Goal: Information Seeking & Learning: Learn about a topic

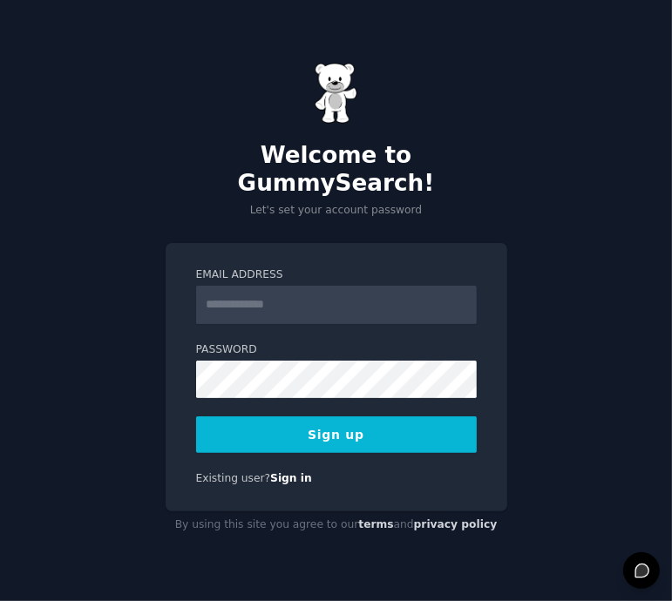
click at [312, 293] on input "Email Address" at bounding box center [336, 305] width 280 height 38
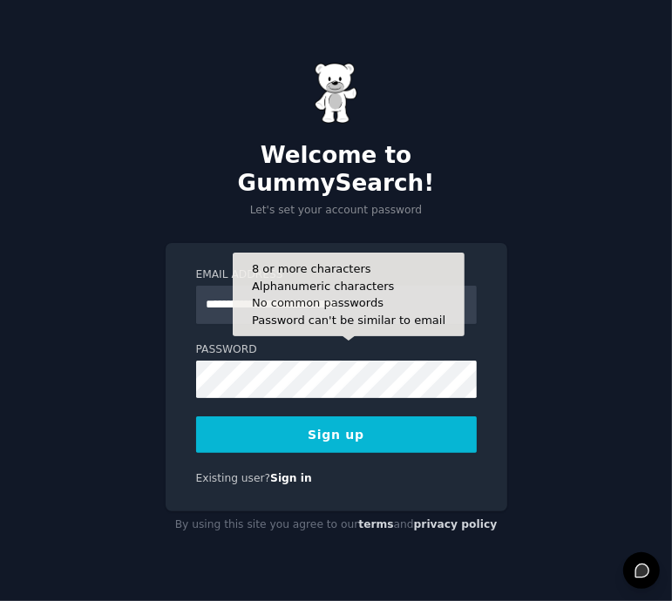
type input "**********"
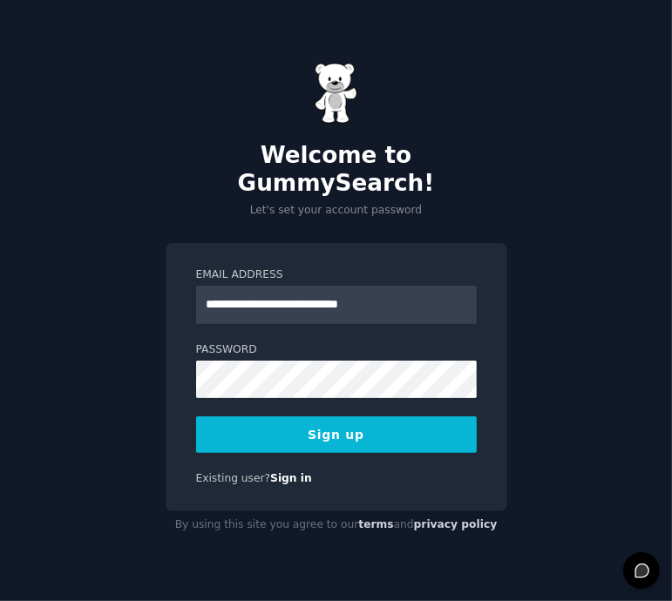
click at [272, 417] on button "Sign up" at bounding box center [336, 434] width 280 height 37
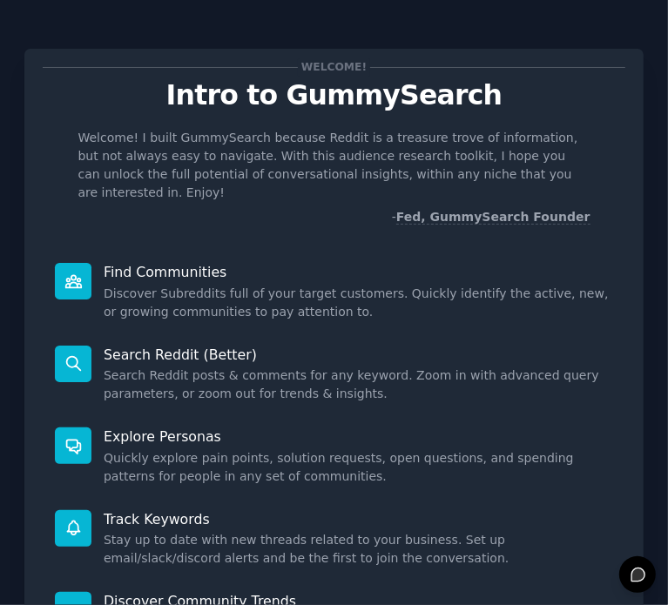
scroll to position [267, 0]
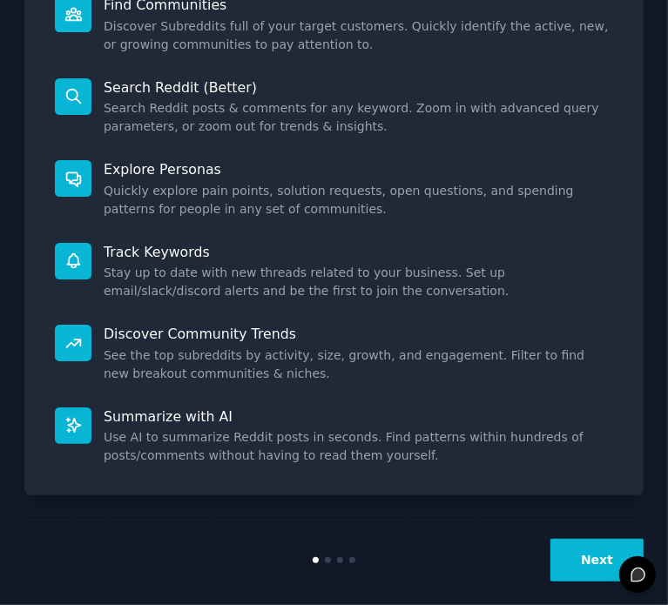
click at [584, 539] on button "Next" at bounding box center [596, 560] width 93 height 43
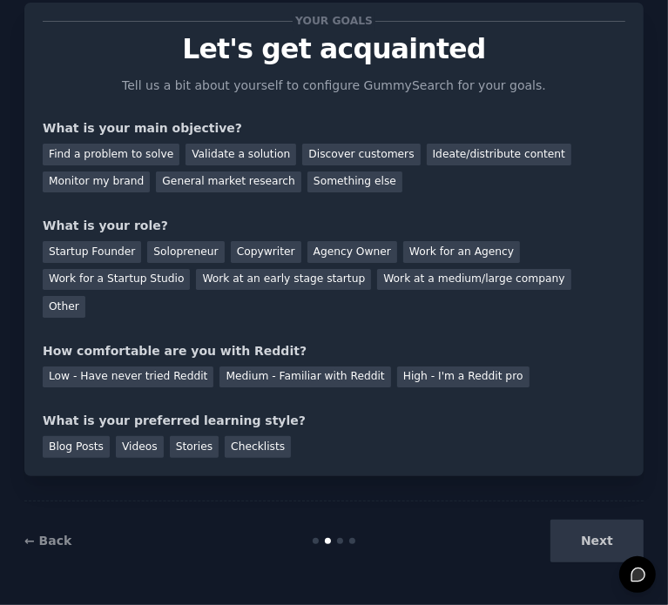
scroll to position [17, 0]
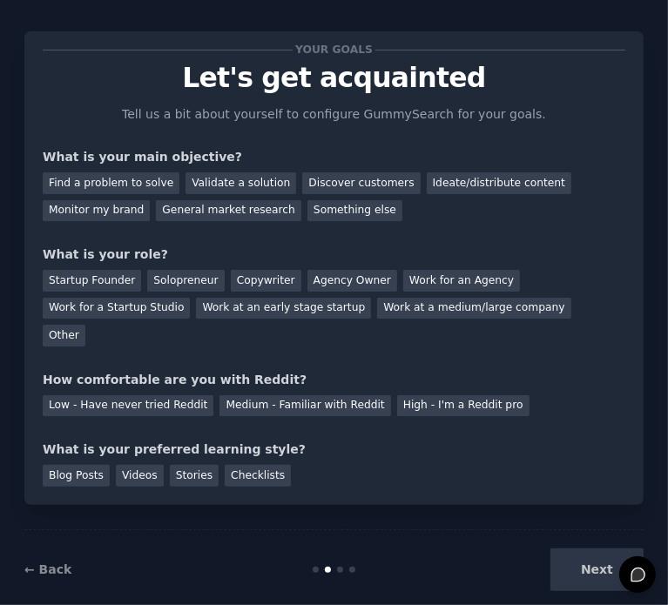
click at [584, 549] on div "Next" at bounding box center [540, 570] width 206 height 43
click at [589, 553] on div "Next" at bounding box center [540, 570] width 206 height 43
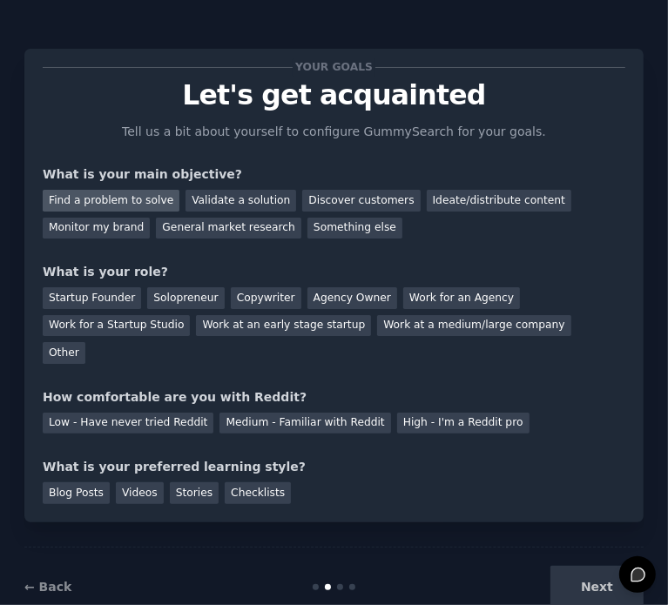
click at [132, 205] on div "Find a problem to solve" at bounding box center [111, 201] width 137 height 22
click at [85, 342] on div "Other" at bounding box center [64, 353] width 43 height 22
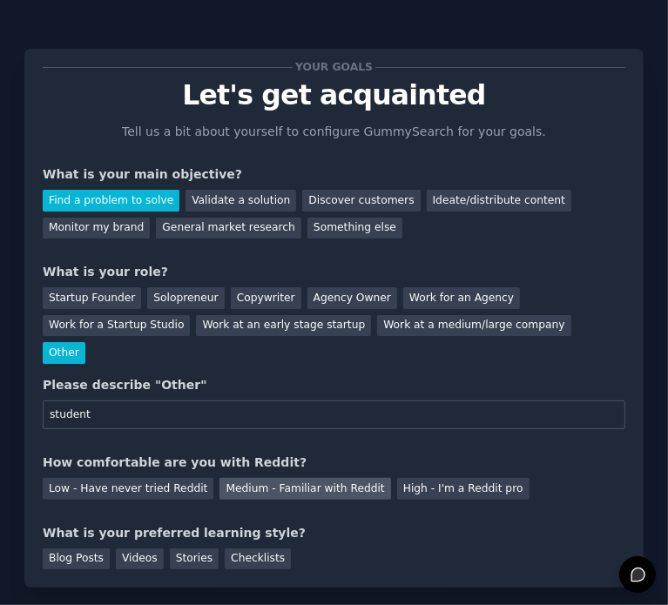
type input "student"
click at [242, 478] on div "Medium - Familiar with Reddit" at bounding box center [304, 489] width 171 height 22
click at [144, 549] on div "Videos" at bounding box center [140, 560] width 48 height 22
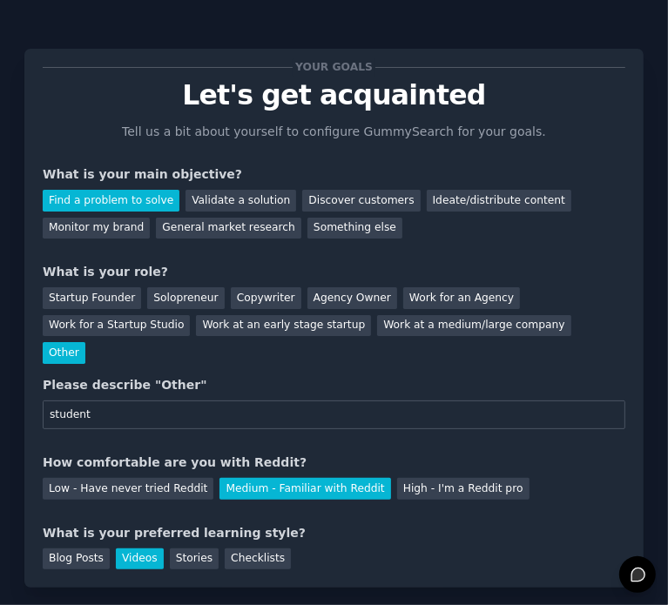
scroll to position [83, 0]
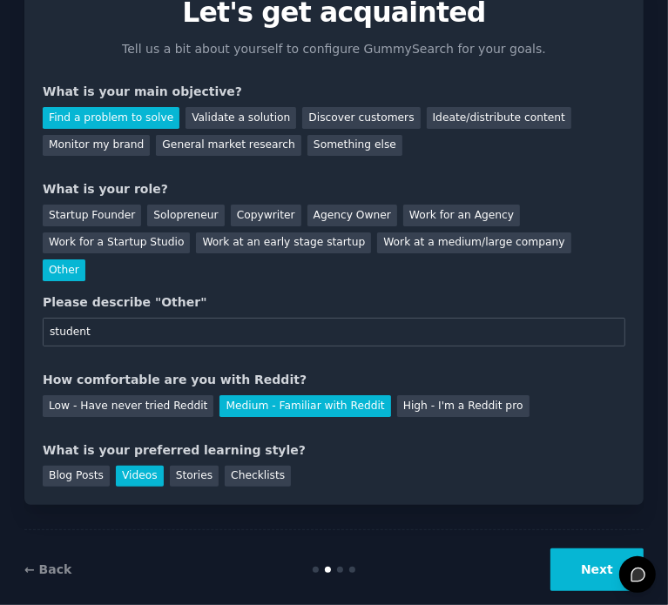
click at [585, 549] on button "Next" at bounding box center [596, 570] width 93 height 43
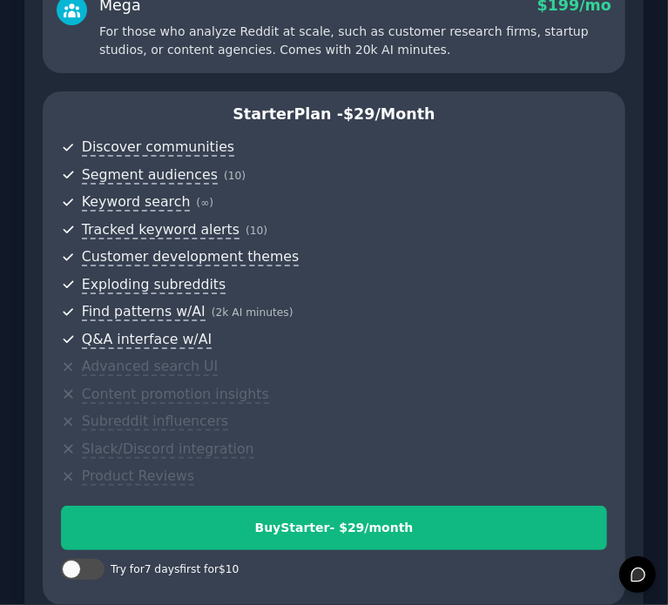
scroll to position [539, 0]
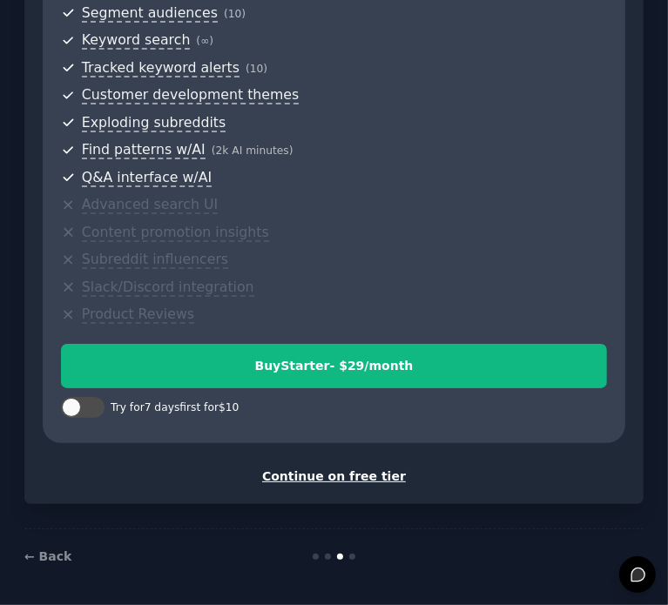
click at [347, 476] on div "Continue on free tier" at bounding box center [334, 477] width 583 height 18
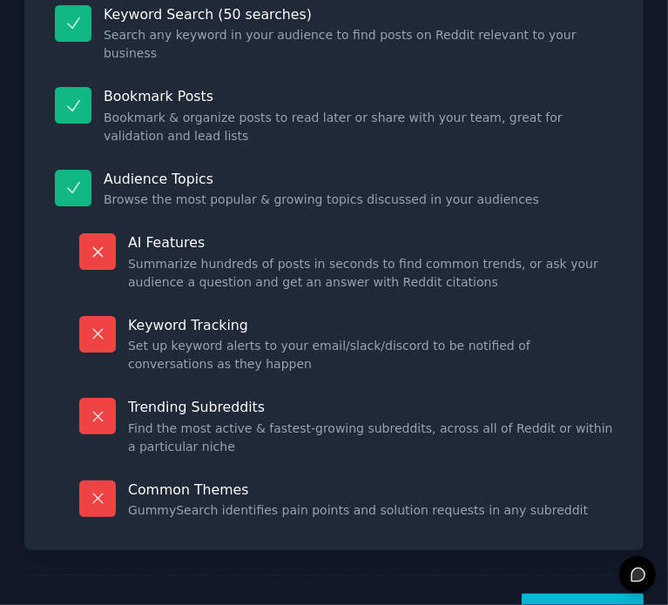
click at [597, 594] on button "Let's Go!" at bounding box center [583, 615] width 122 height 43
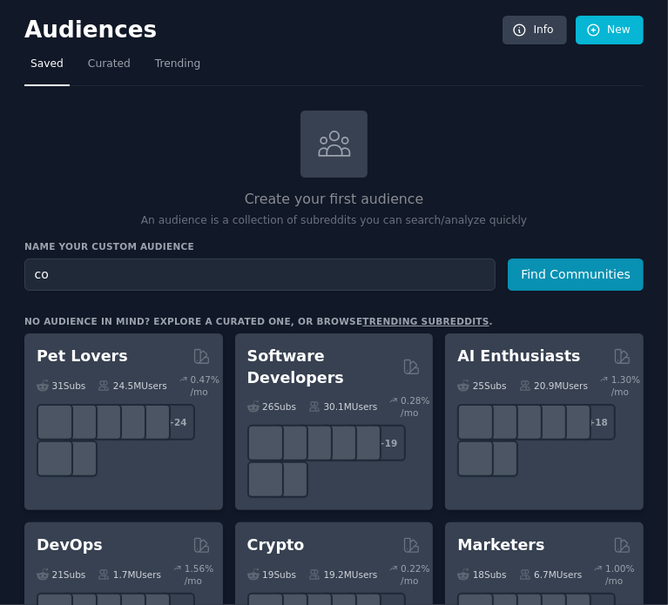
type input "c"
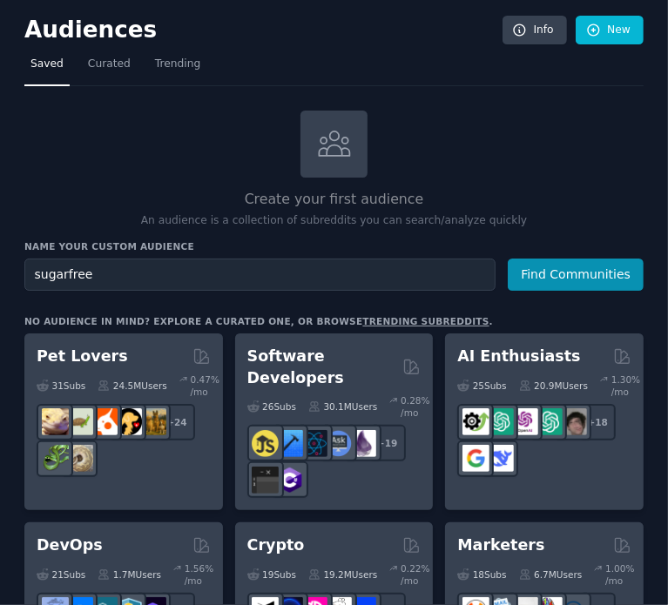
type input "sugarfree"
click at [508, 259] on button "Find Communities" at bounding box center [576, 275] width 136 height 32
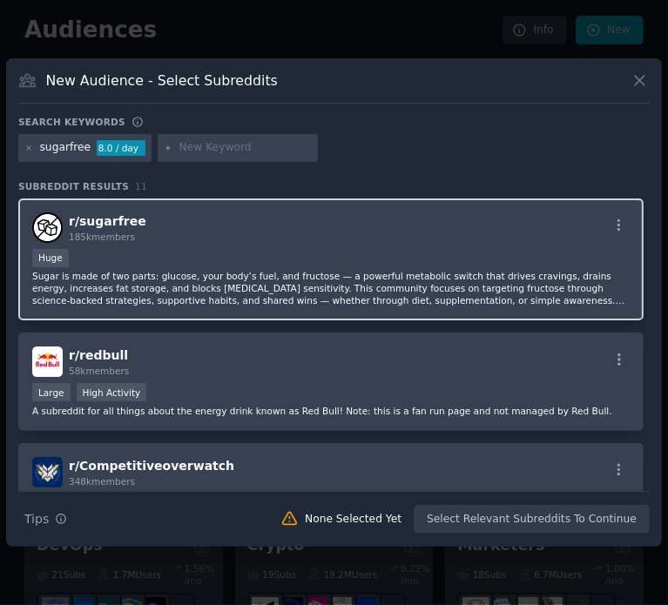
click at [384, 240] on div "r/ sugarfree 185k members" at bounding box center [330, 228] width 597 height 30
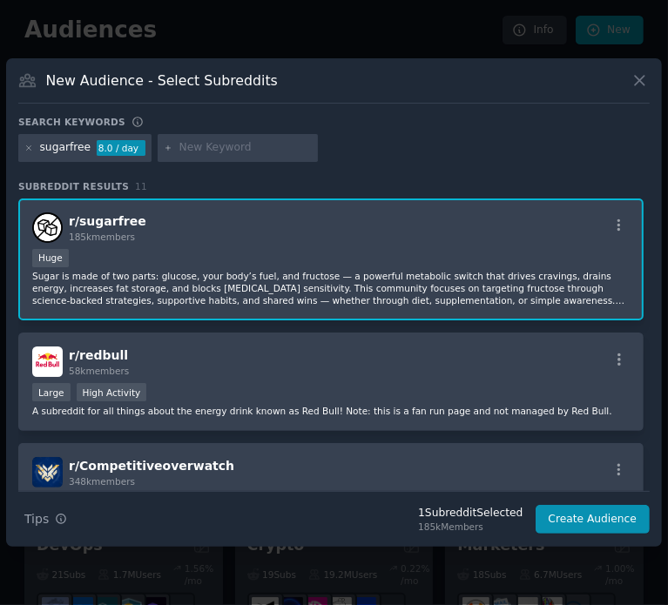
click at [215, 144] on input "text" at bounding box center [245, 148] width 132 height 16
type input "zero"
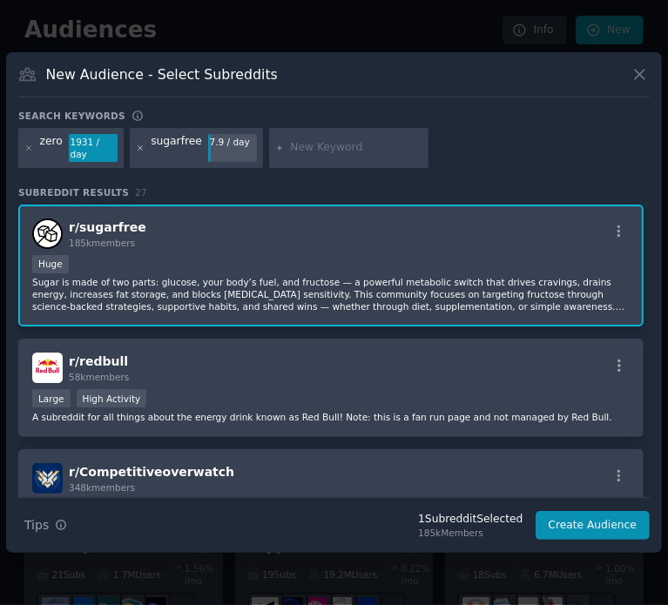
click at [140, 147] on icon at bounding box center [141, 149] width 10 height 10
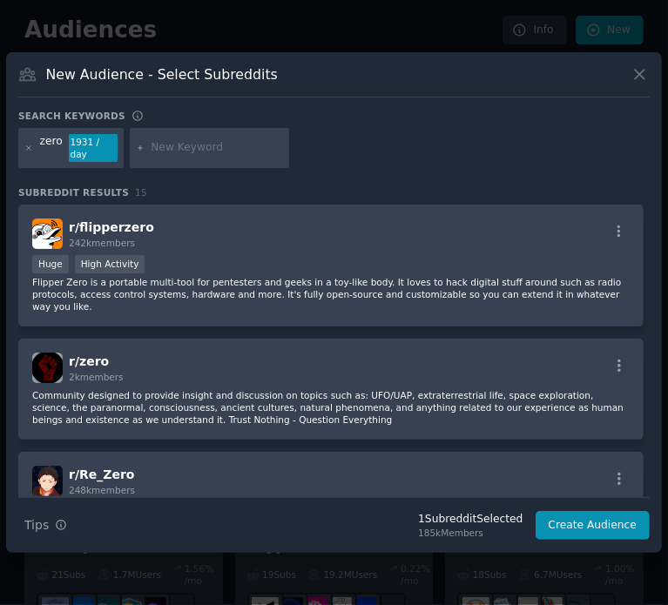
click at [159, 154] on input "text" at bounding box center [217, 148] width 132 height 16
click at [25, 150] on icon at bounding box center [29, 149] width 10 height 10
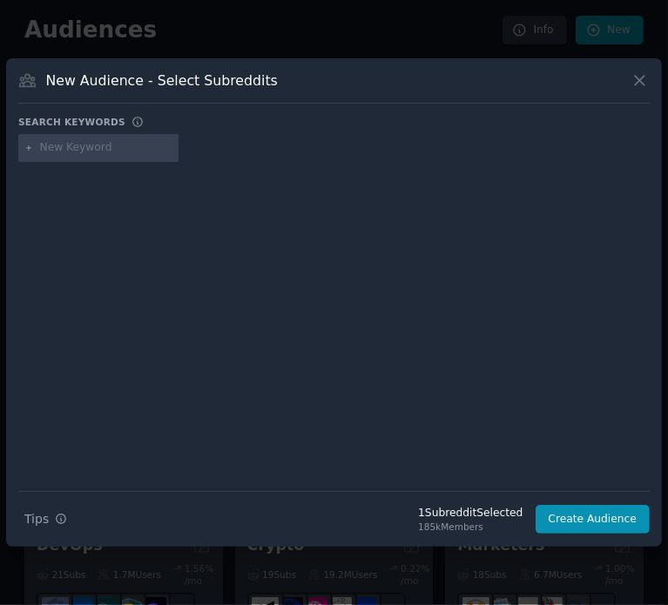
click at [49, 151] on input "text" at bounding box center [106, 148] width 132 height 16
type input "cola"
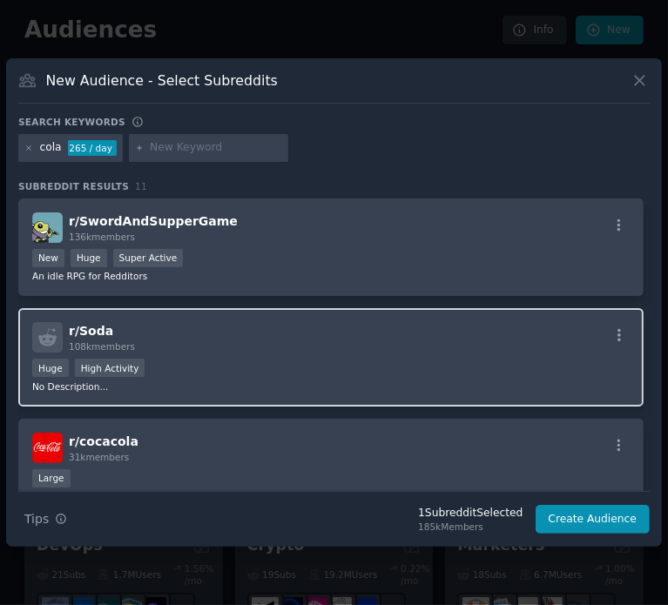
click at [165, 333] on div "r/ Soda 108k members" at bounding box center [330, 337] width 597 height 30
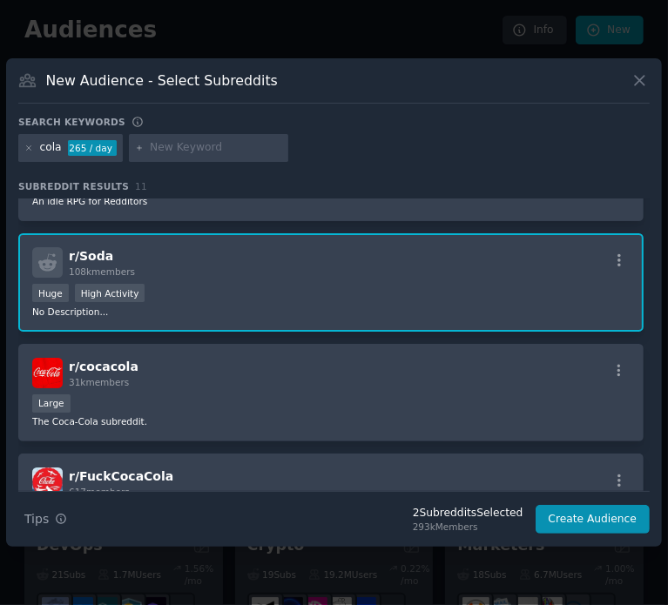
scroll to position [73, 0]
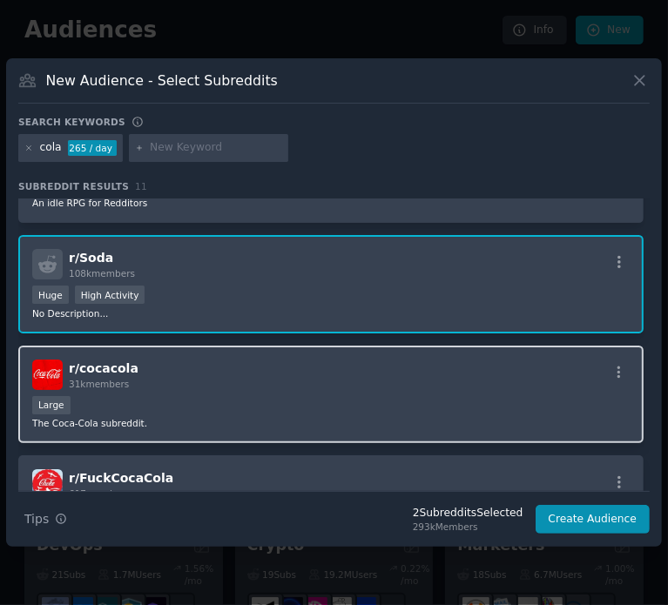
click at [181, 389] on div "r/ cocacola 31k members Large The Coca-Cola subreddit." at bounding box center [330, 395] width 625 height 98
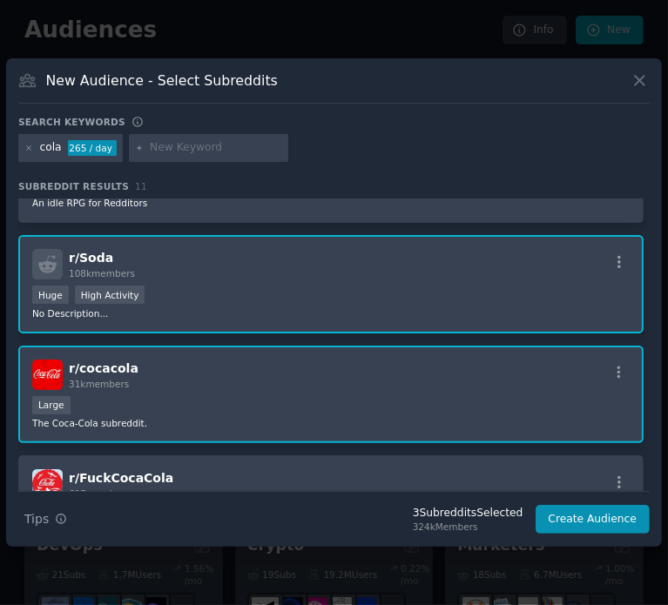
scroll to position [0, 0]
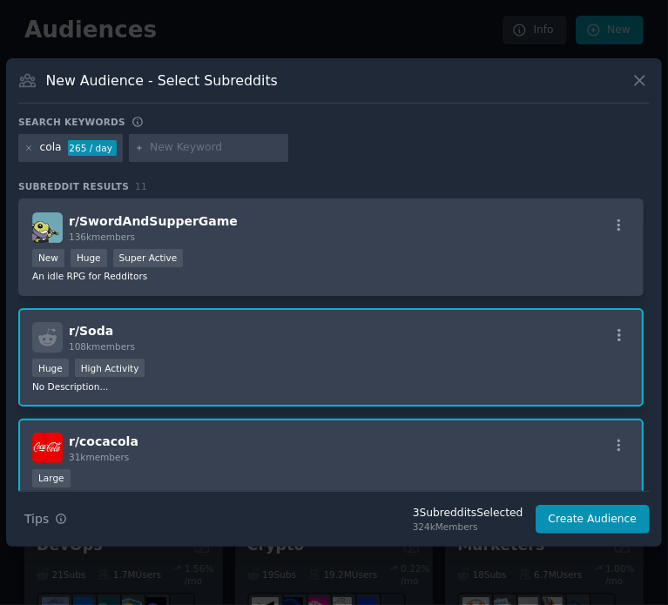
click at [175, 152] on input "text" at bounding box center [216, 148] width 132 height 16
type input "healthy"
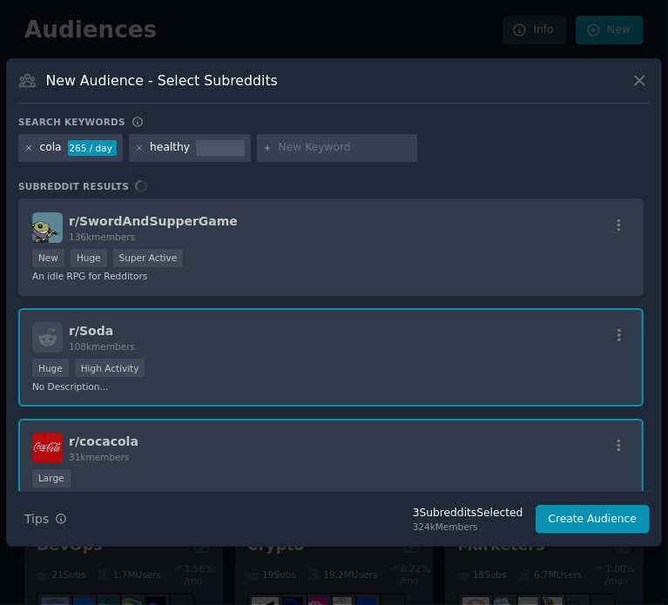
click at [26, 146] on icon at bounding box center [29, 149] width 10 height 10
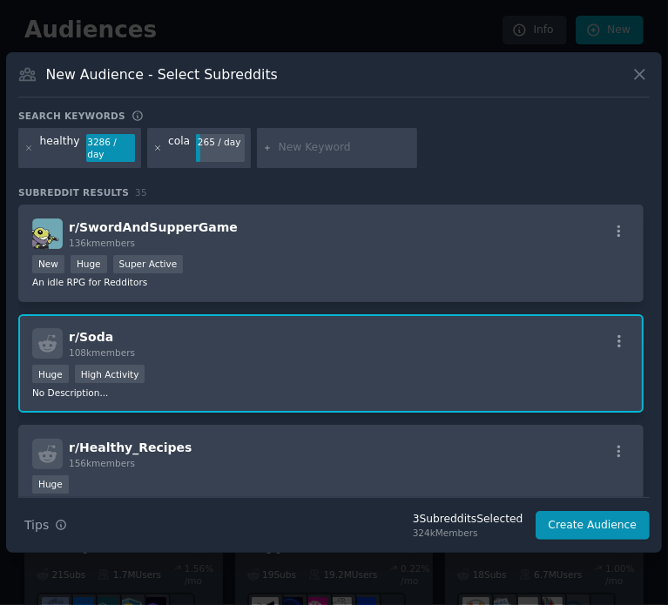
click at [153, 148] on icon at bounding box center [158, 149] width 10 height 10
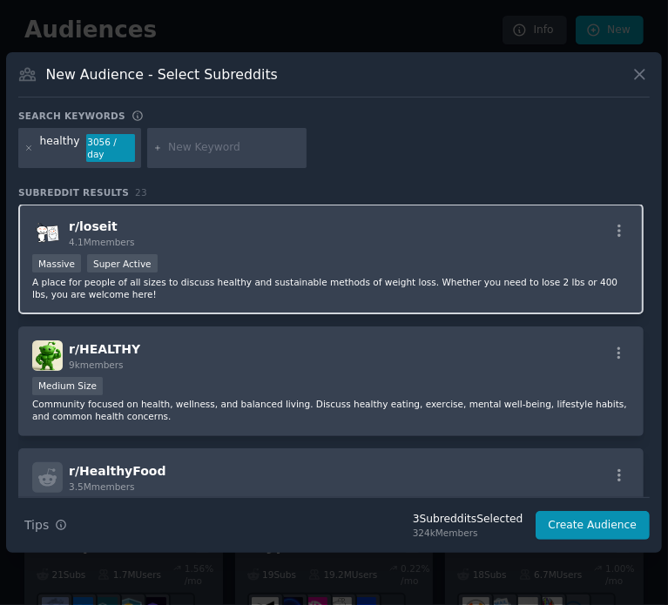
scroll to position [115, 0]
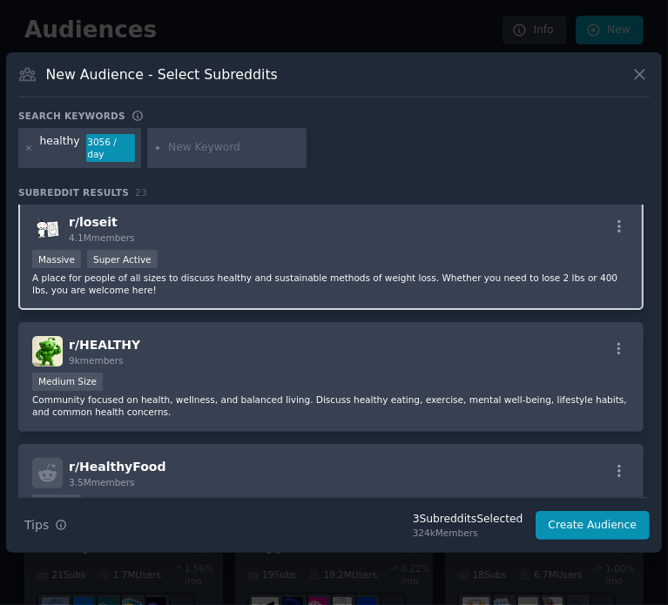
click at [167, 373] on div "Medium Size" at bounding box center [330, 384] width 597 height 22
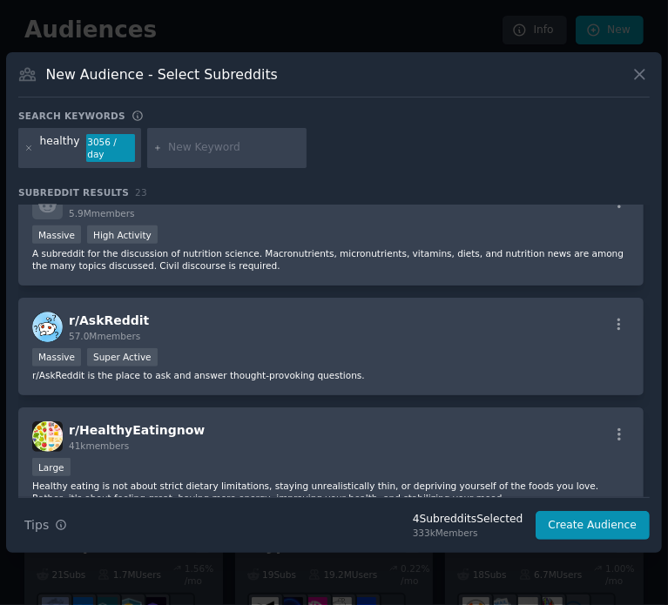
scroll to position [630, 0]
click at [26, 149] on icon at bounding box center [29, 149] width 10 height 10
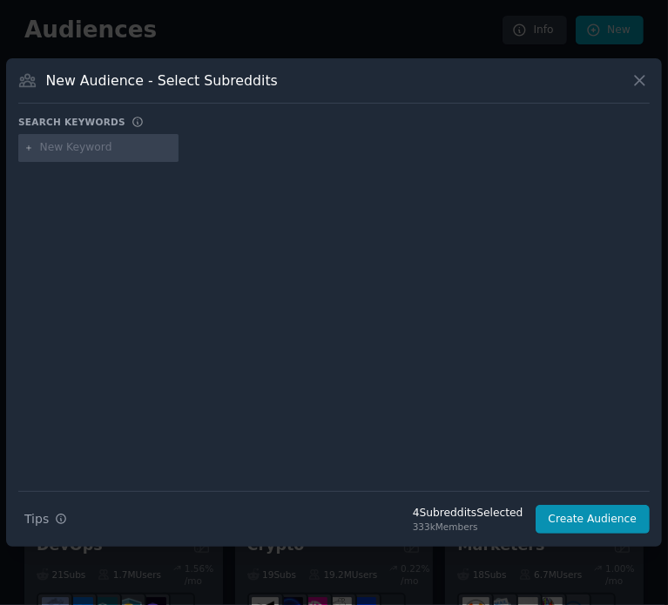
click at [66, 151] on input "text" at bounding box center [106, 148] width 132 height 16
click at [442, 514] on div "4 Subreddit s Selected" at bounding box center [468, 514] width 111 height 16
click at [97, 151] on input "cola" at bounding box center [106, 148] width 132 height 16
type input "c"
type input "no sugar"
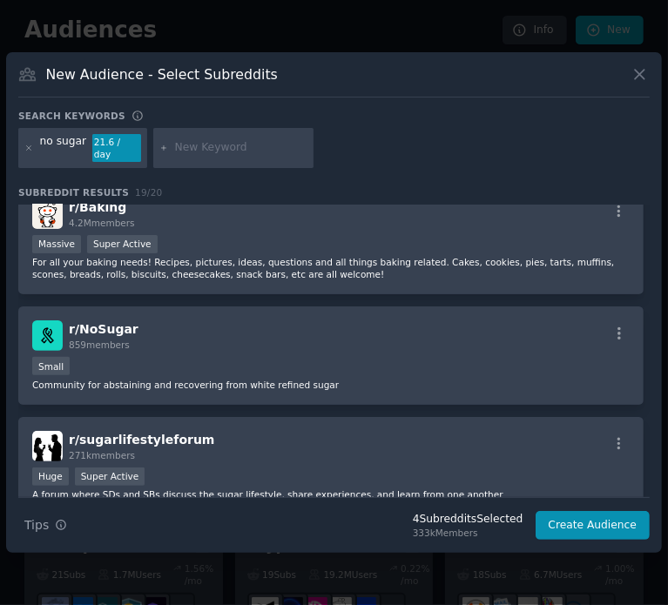
scroll to position [285, 0]
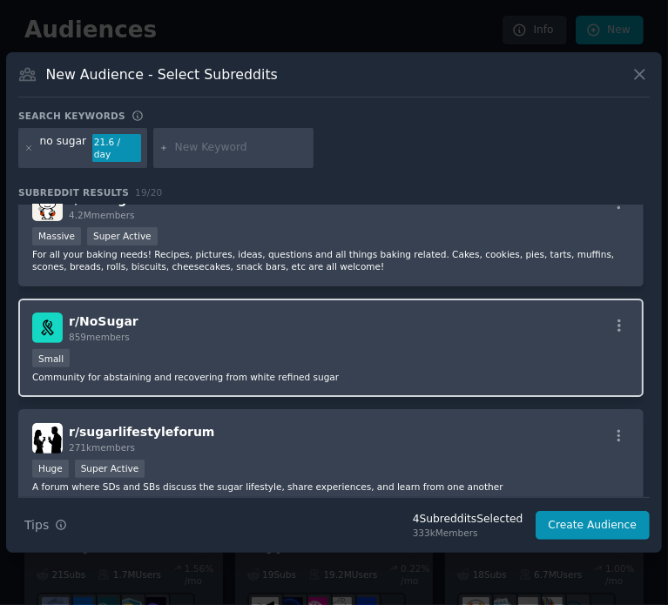
click at [219, 349] on div "Small" at bounding box center [330, 360] width 597 height 22
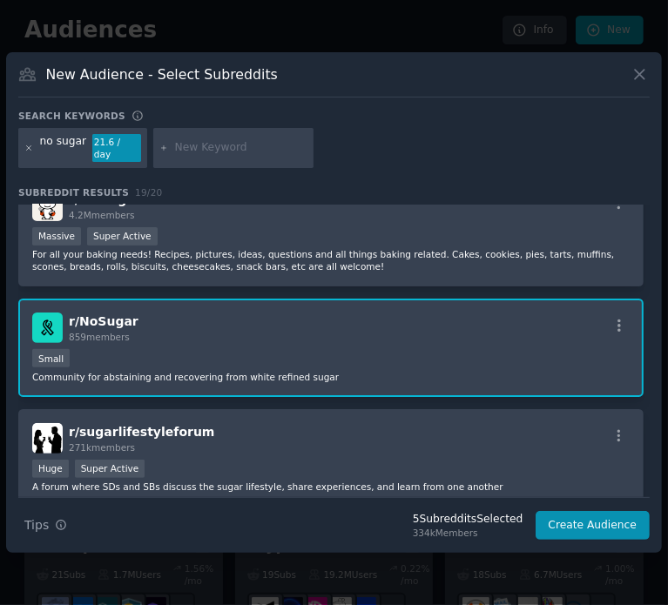
click at [28, 148] on icon at bounding box center [29, 147] width 4 height 4
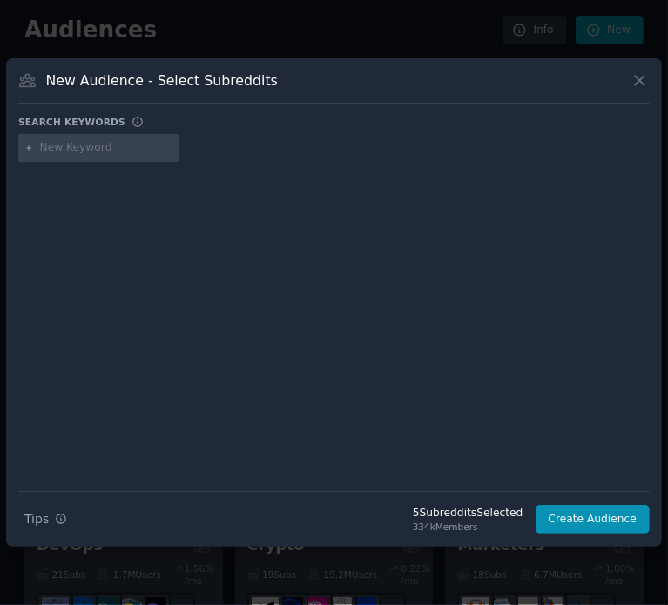
click at [64, 153] on input "text" at bounding box center [106, 148] width 132 height 16
type input "diet coke"
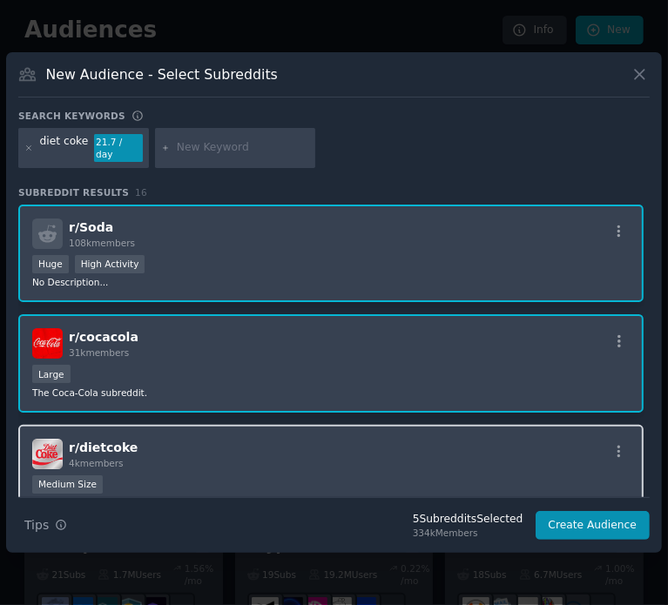
click at [176, 456] on div "r/ dietcoke 4k members" at bounding box center [330, 454] width 597 height 30
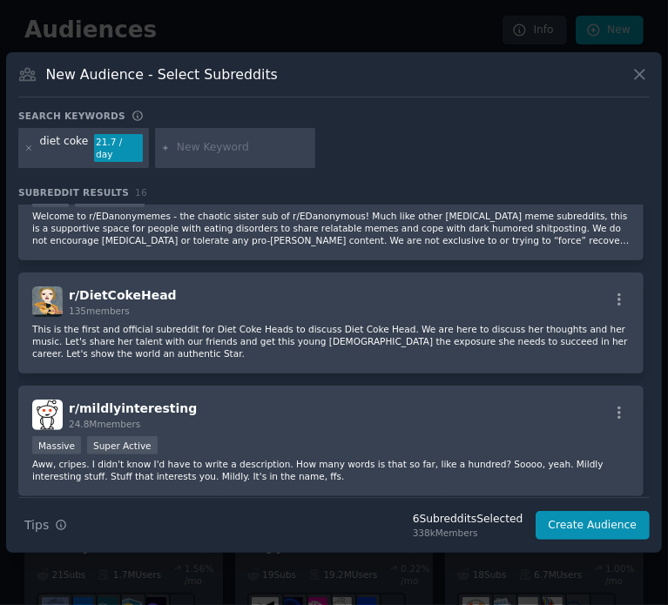
scroll to position [531, 0]
click at [200, 145] on input "text" at bounding box center [243, 148] width 132 height 16
type input "zero"
click at [20, 149] on div "diet coke 21.7 / day" at bounding box center [83, 148] width 131 height 40
click at [24, 147] on icon at bounding box center [29, 149] width 10 height 10
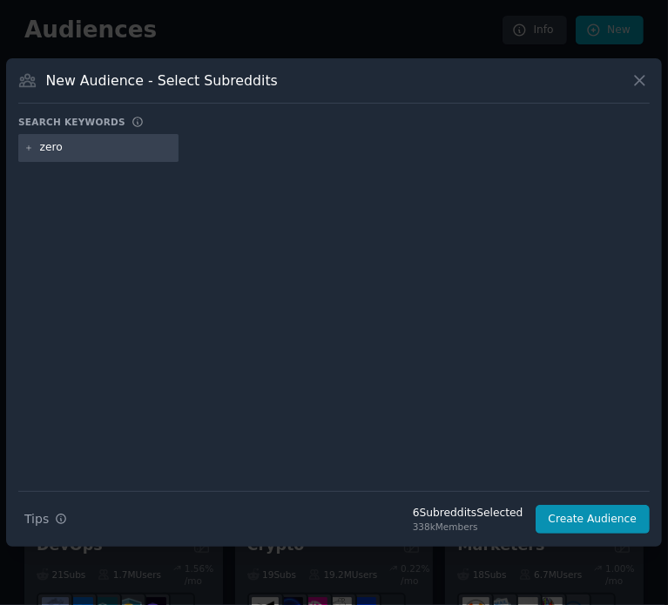
click at [84, 145] on input "zero" at bounding box center [106, 148] width 132 height 16
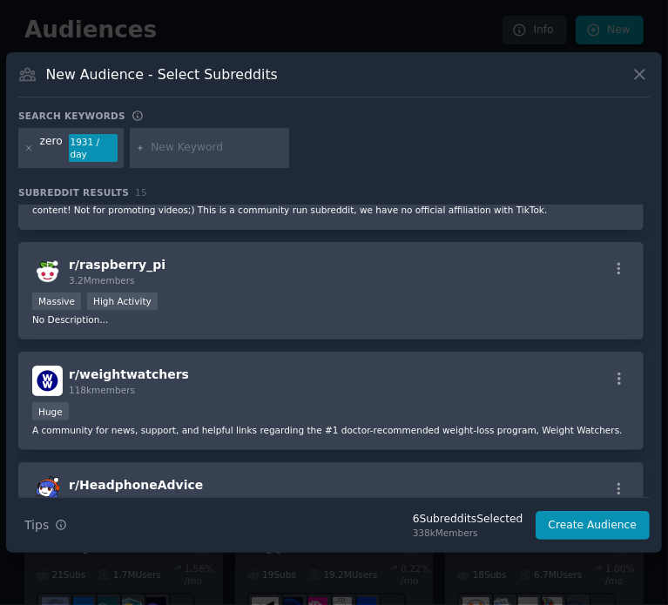
scroll to position [1380, 0]
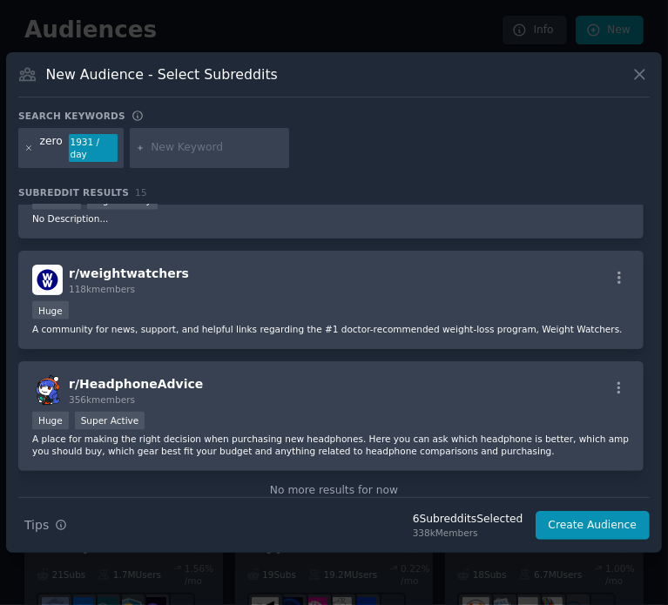
click at [27, 145] on icon at bounding box center [29, 149] width 10 height 10
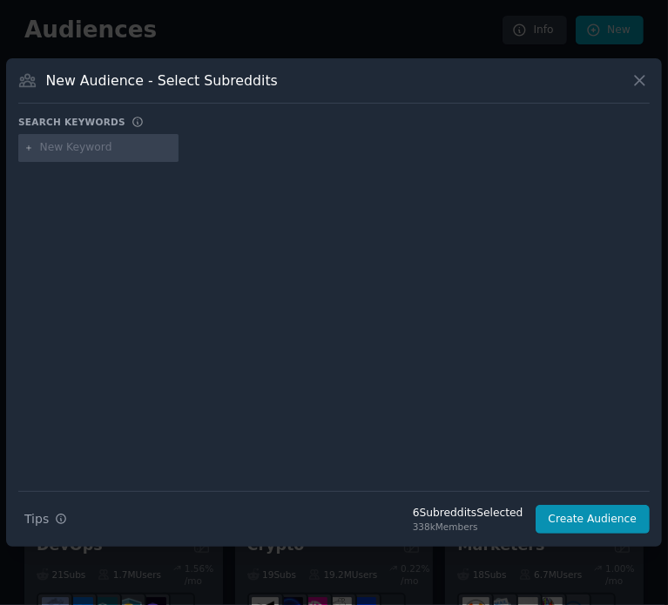
click at [77, 153] on input "text" at bounding box center [106, 148] width 132 height 16
click at [73, 145] on input "energyboost" at bounding box center [106, 148] width 132 height 16
type input "energy boost"
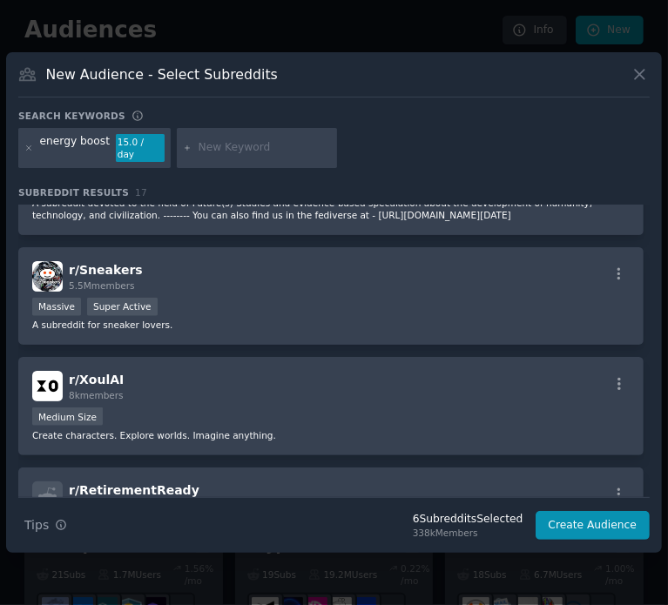
scroll to position [1083, 0]
click at [610, 525] on button "Create Audience" at bounding box center [593, 526] width 115 height 30
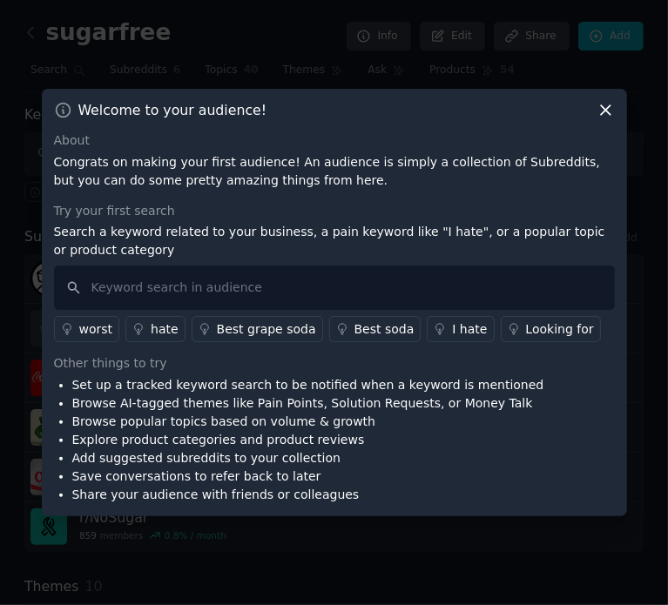
click at [427, 321] on link "I hate" at bounding box center [460, 329] width 67 height 26
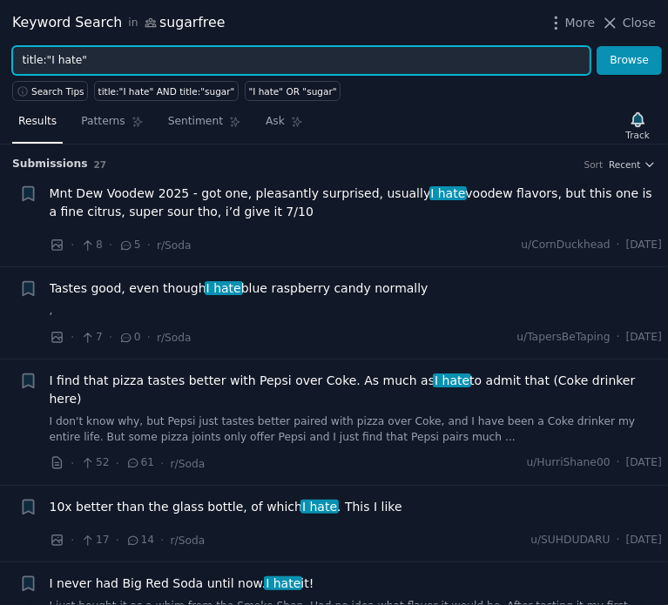
click at [388, 57] on input "title:"I hate"" at bounding box center [301, 61] width 578 height 30
drag, startPoint x: 388, startPoint y: 57, endPoint x: 94, endPoint y: 28, distance: 295.9
drag, startPoint x: 94, startPoint y: 28, endPoint x: 74, endPoint y: 63, distance: 40.2
click at [74, 63] on input "title:"I hate"" at bounding box center [301, 61] width 578 height 30
click at [84, 58] on input "title:"I hate"" at bounding box center [301, 61] width 578 height 30
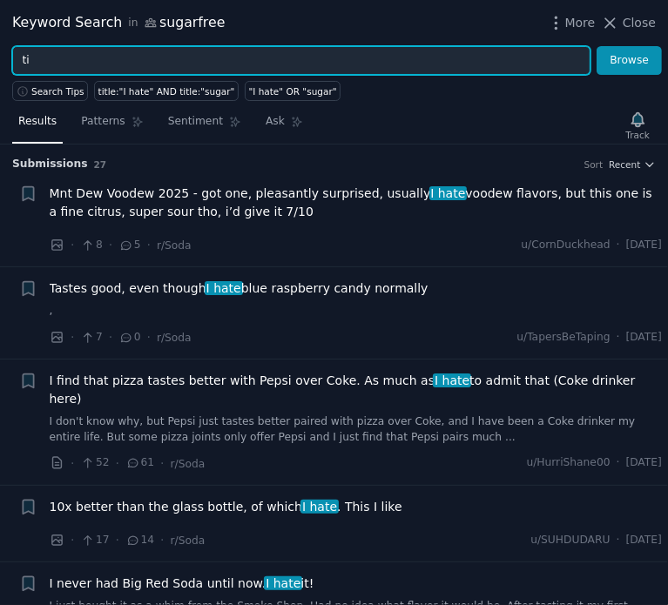
type input "t"
click at [597, 46] on button "Browse" at bounding box center [629, 61] width 65 height 30
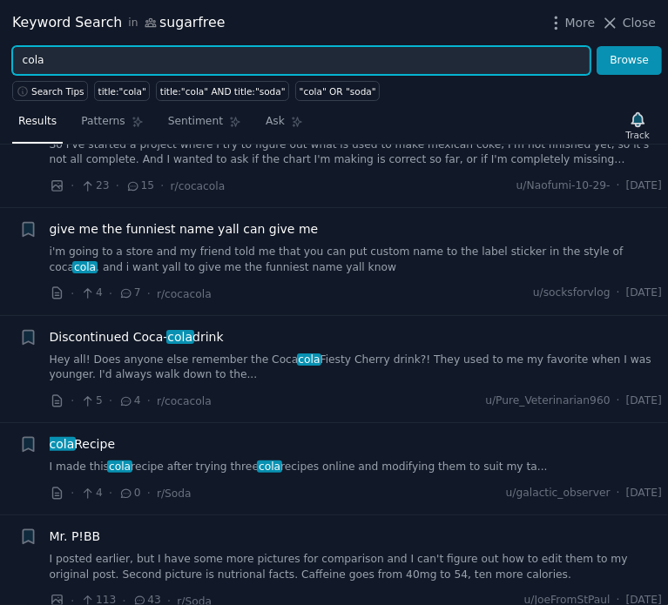
scroll to position [650, 0]
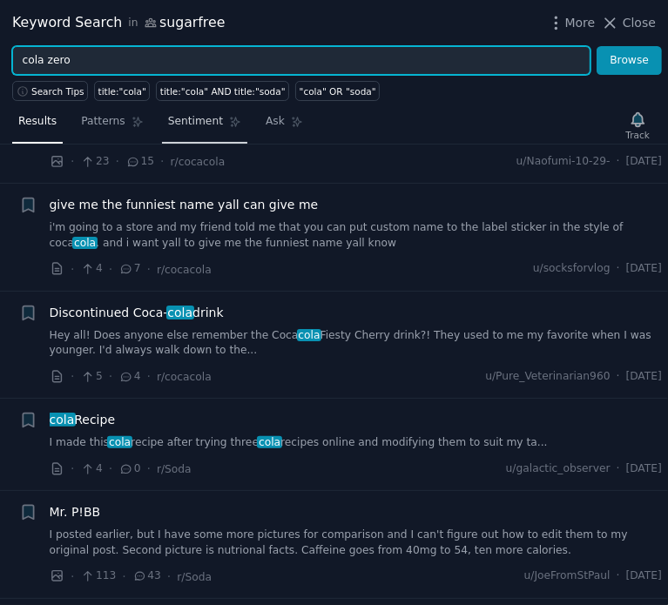
click at [597, 46] on button "Browse" at bounding box center [629, 61] width 65 height 30
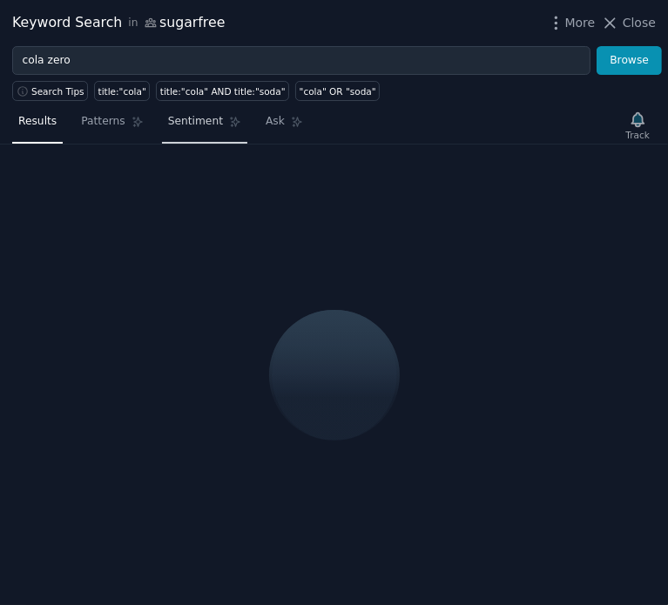
click at [216, 112] on link "Sentiment" at bounding box center [204, 126] width 85 height 36
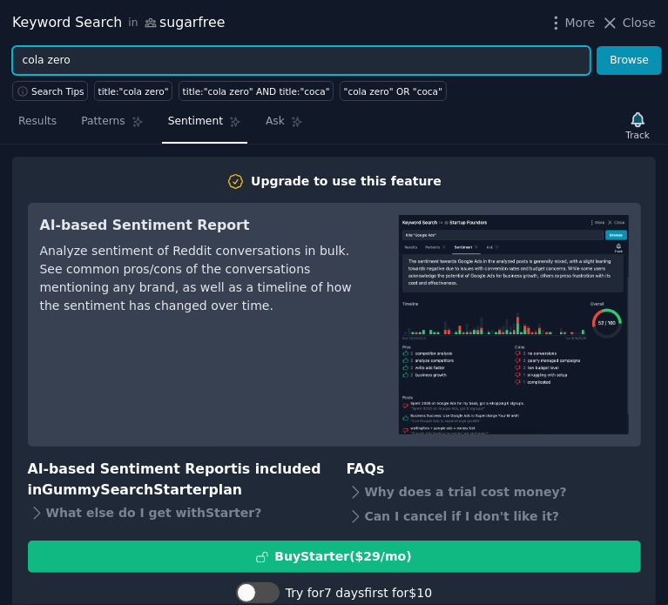
drag, startPoint x: 81, startPoint y: 51, endPoint x: 22, endPoint y: 57, distance: 59.5
drag, startPoint x: 22, startPoint y: 57, endPoint x: 91, endPoint y: 45, distance: 69.9
click at [91, 46] on form "cola zero Browse" at bounding box center [337, 61] width 650 height 30
type input "c"
type input "zero"
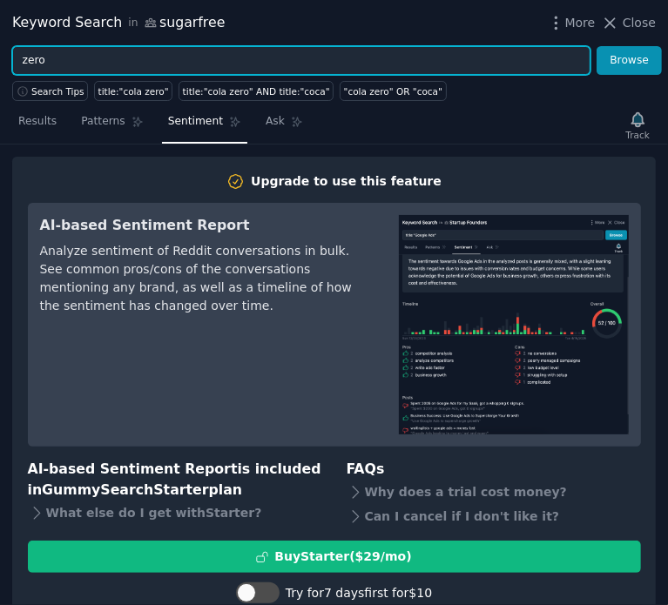
click at [597, 46] on button "Browse" at bounding box center [629, 61] width 65 height 30
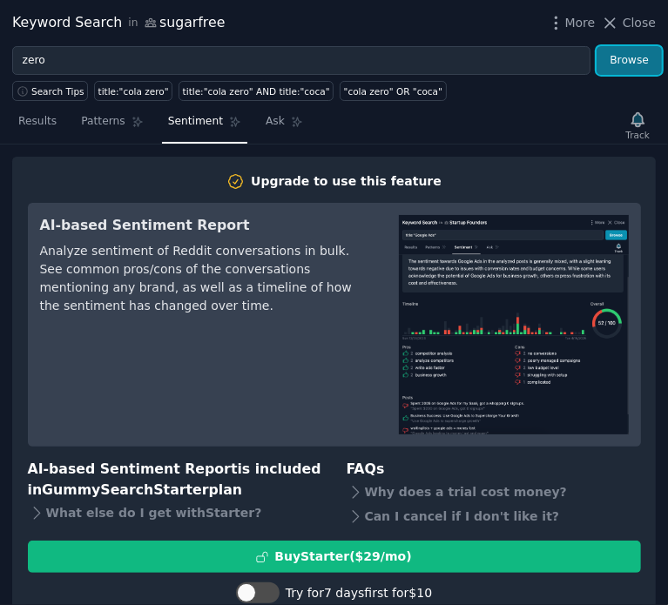
click at [624, 59] on button "Browse" at bounding box center [629, 61] width 65 height 30
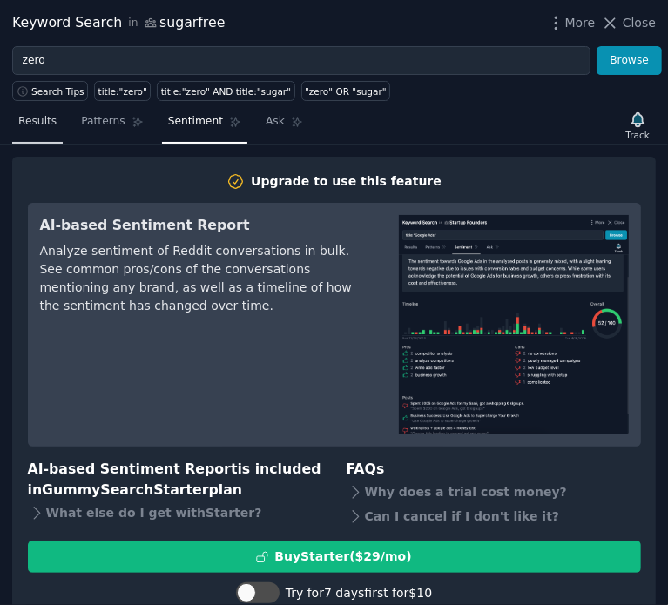
click at [38, 123] on span "Results" at bounding box center [37, 122] width 38 height 16
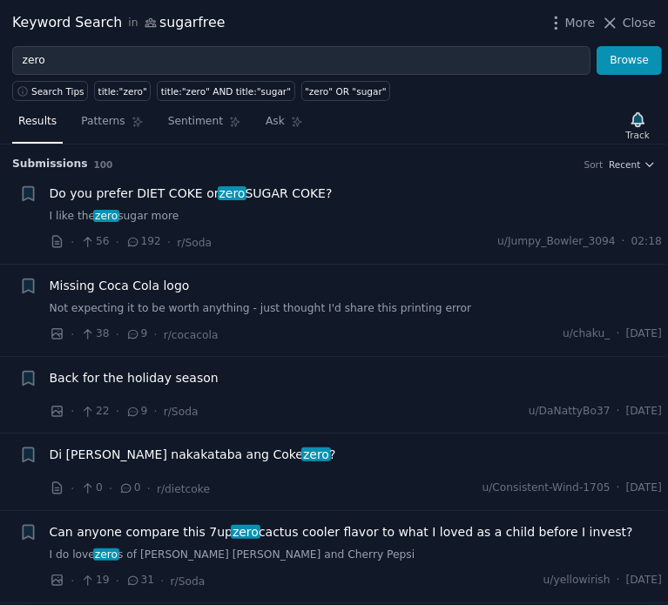
click at [164, 185] on span "Do you prefer DIET COKE or zero SUGAR COKE?" at bounding box center [191, 194] width 283 height 18
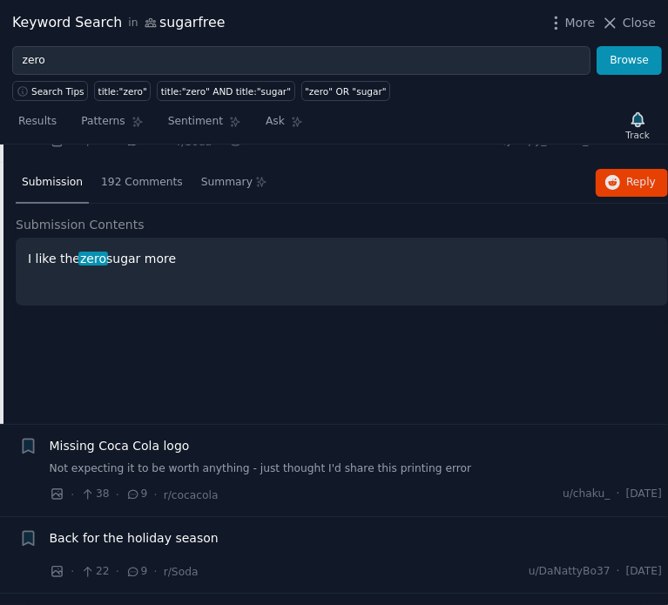
scroll to position [105, 0]
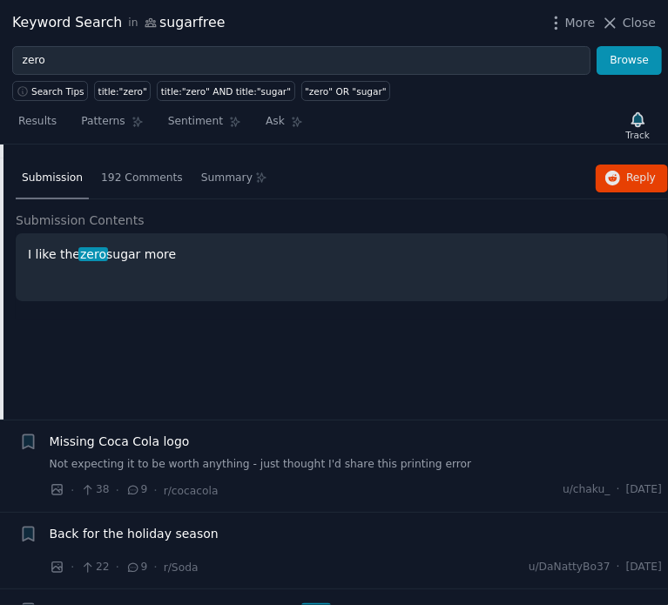
click at [193, 306] on div "Submission Contents I like the zero sugar more" at bounding box center [342, 266] width 652 height 108
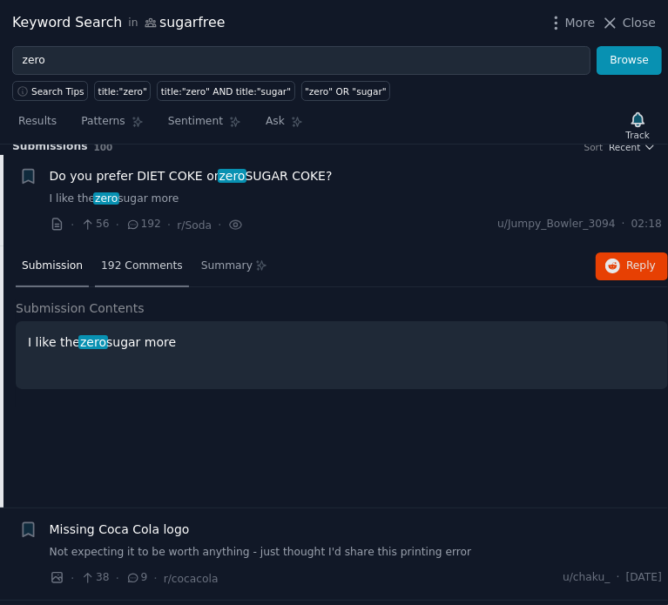
click at [132, 259] on span "192 Comments" at bounding box center [142, 267] width 82 height 16
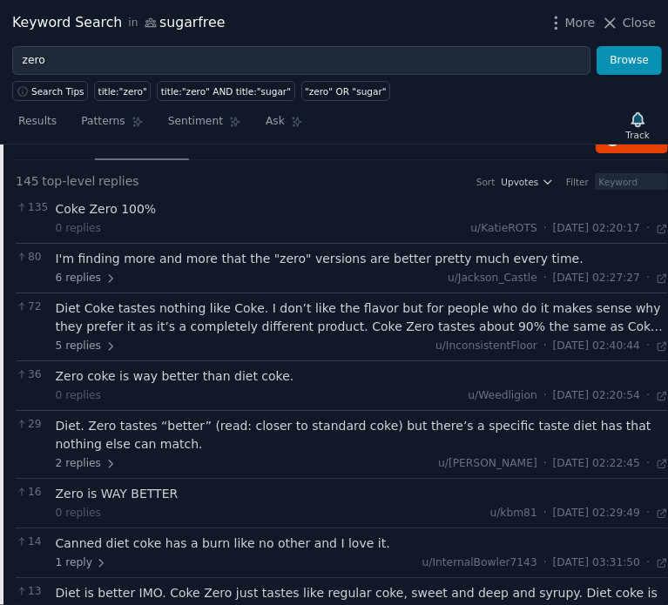
scroll to position [150, 0]
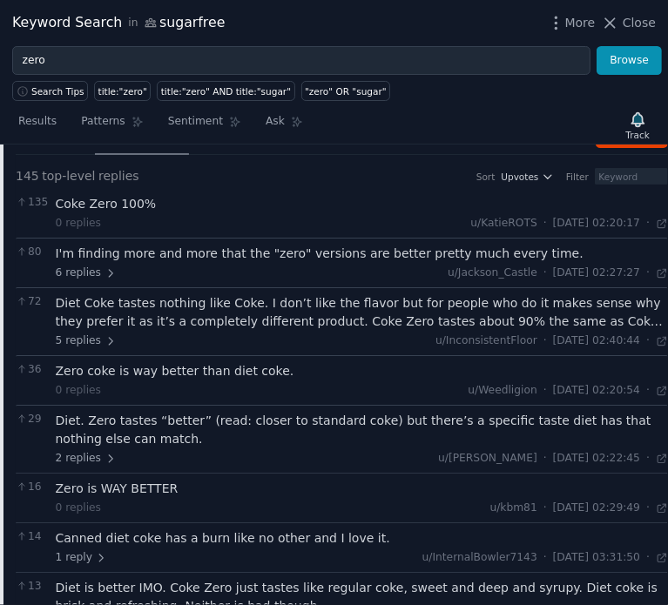
click at [315, 314] on div "Diet Coke tastes nothing like Coke. I don’t like the flavor but for people who …" at bounding box center [362, 312] width 613 height 37
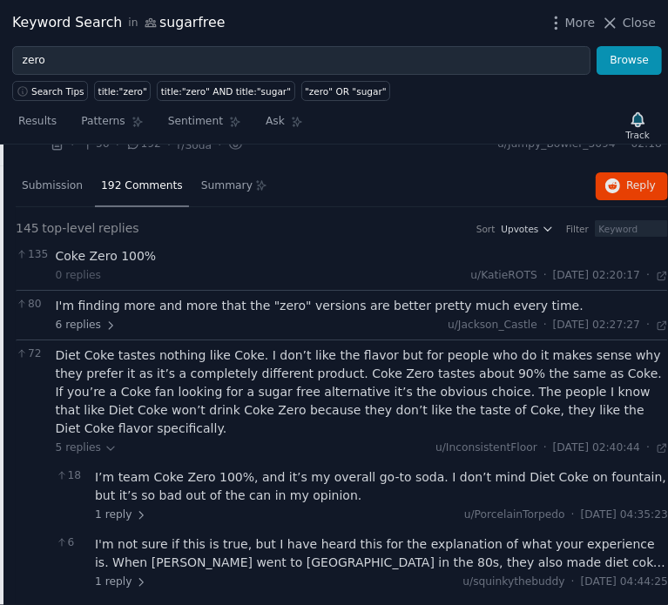
scroll to position [0, 0]
